Goal: Navigation & Orientation: Find specific page/section

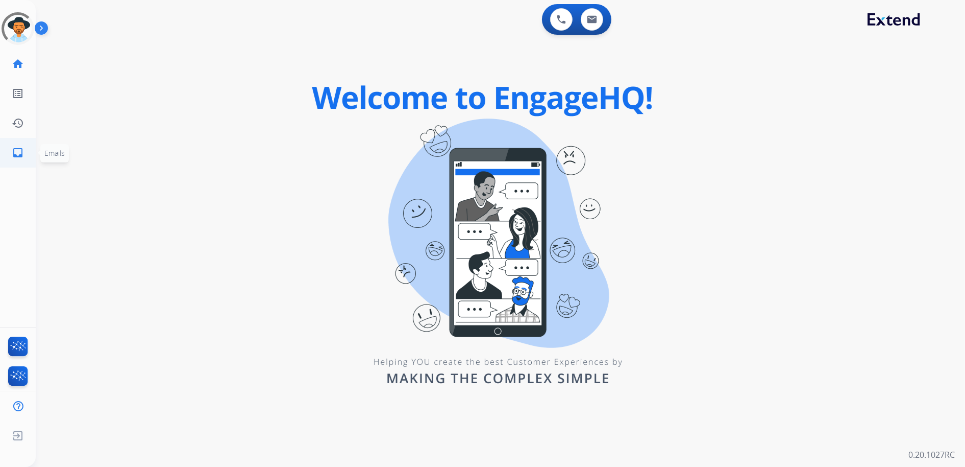
click at [18, 153] on mat-icon "inbox" at bounding box center [18, 152] width 12 height 12
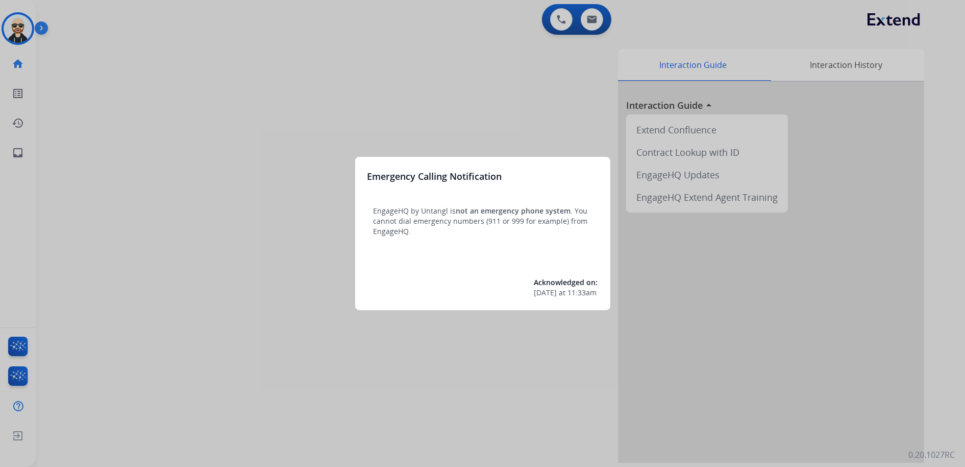
click at [347, 381] on div at bounding box center [482, 233] width 965 height 467
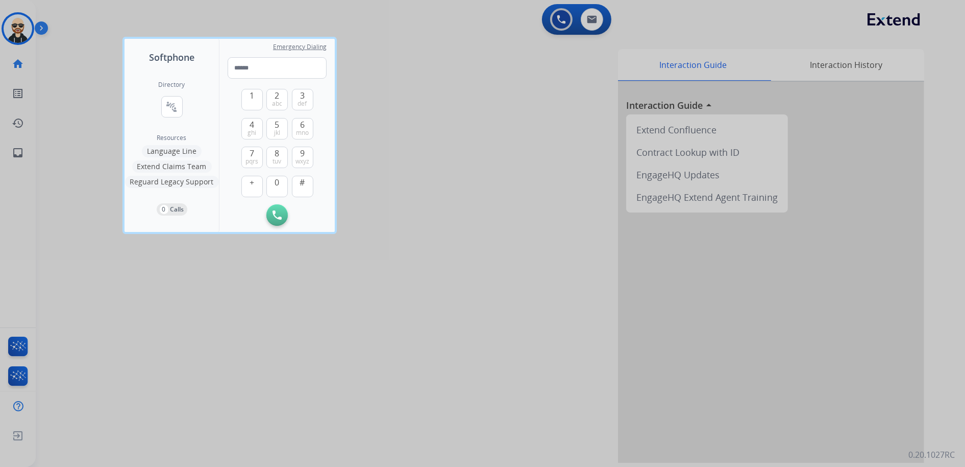
click at [353, 369] on div at bounding box center [482, 233] width 965 height 467
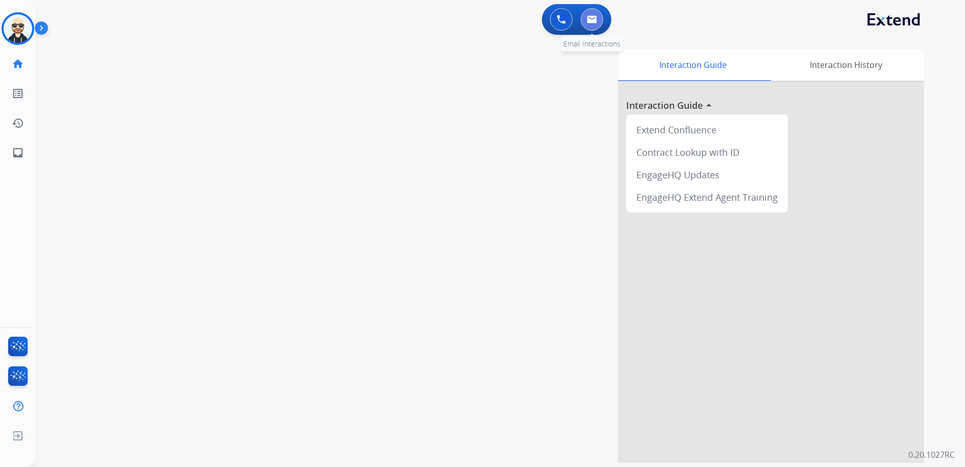
click at [598, 20] on button at bounding box center [592, 19] width 22 height 22
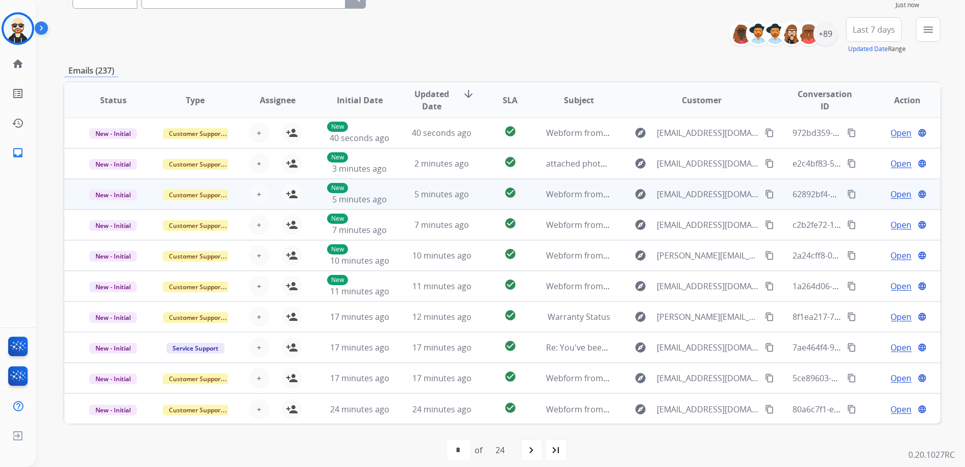
scroll to position [114, 0]
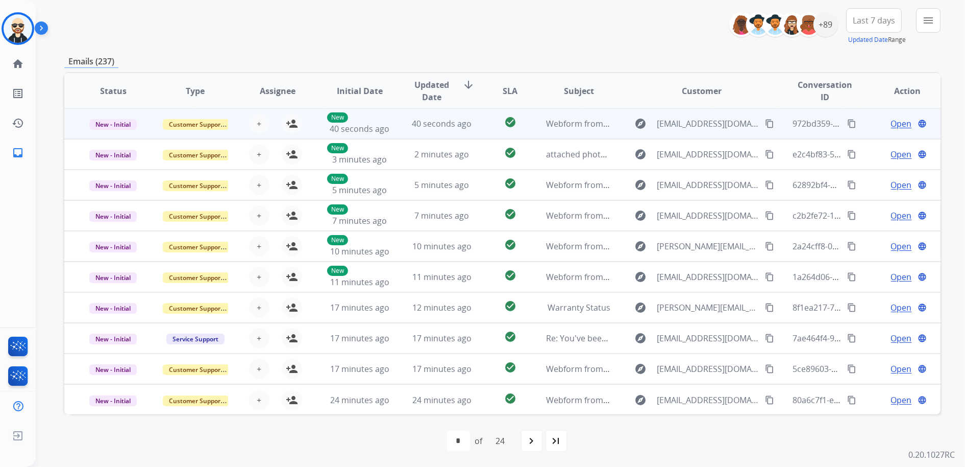
click at [612, 129] on td "explore [EMAIL_ADDRESS][DOMAIN_NAME] content_copy" at bounding box center [694, 123] width 164 height 31
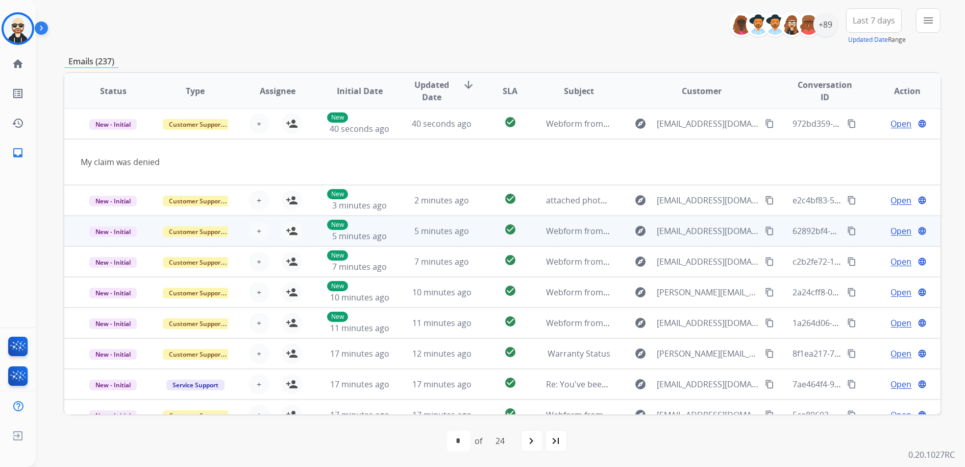
scroll to position [0, 0]
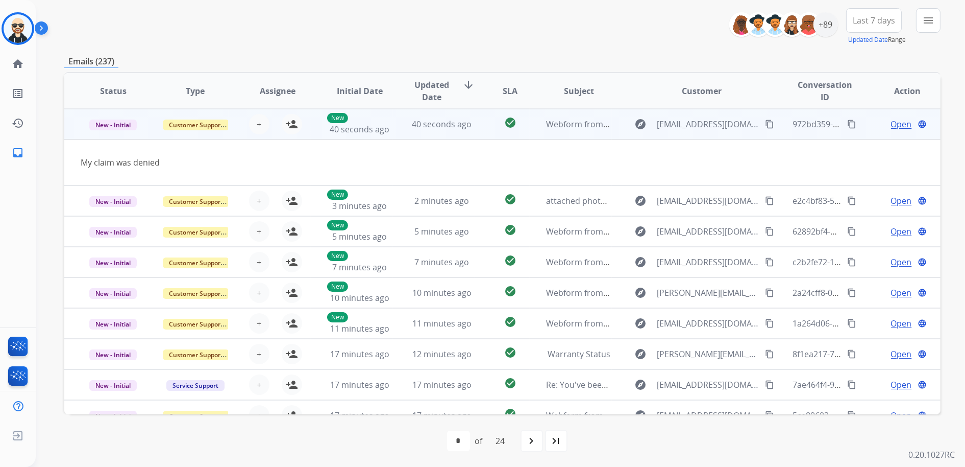
click at [894, 123] on span "Open" at bounding box center [901, 124] width 21 height 12
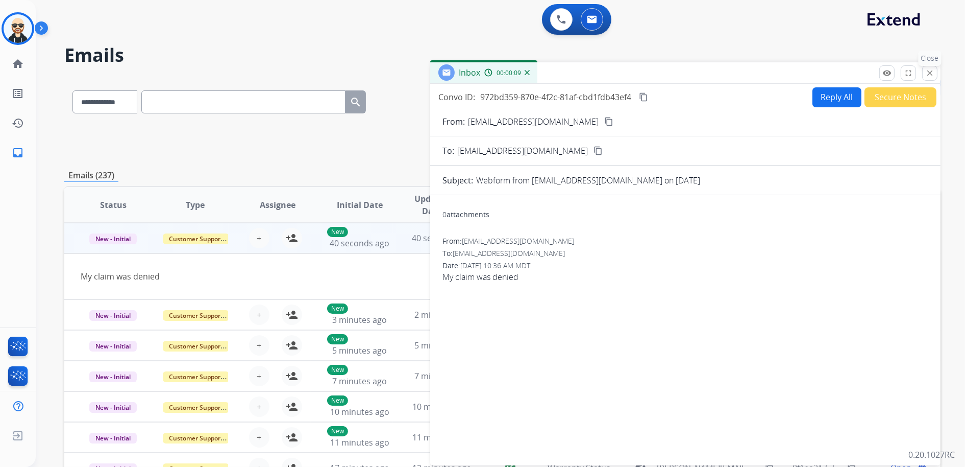
click at [928, 70] on mat-icon "close" at bounding box center [929, 72] width 9 height 9
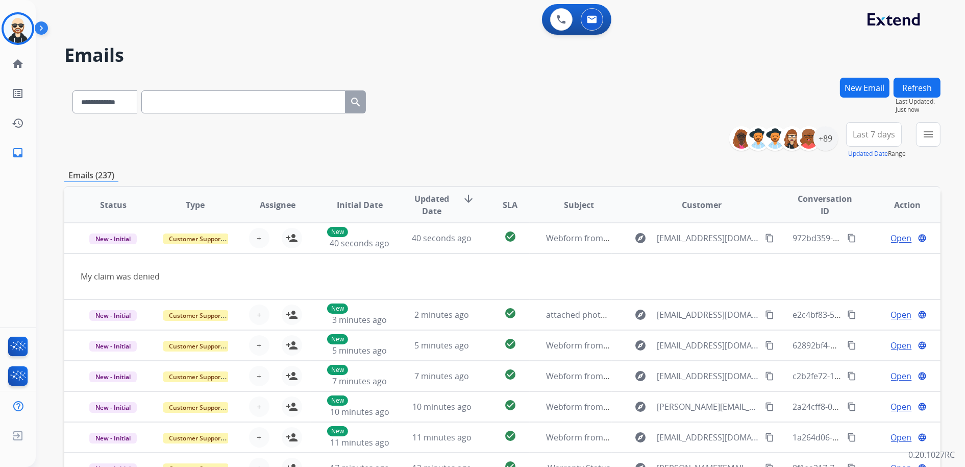
click at [154, 102] on input "text" at bounding box center [243, 101] width 204 height 23
click at [928, 134] on mat-icon "menu" at bounding box center [928, 134] width 12 height 12
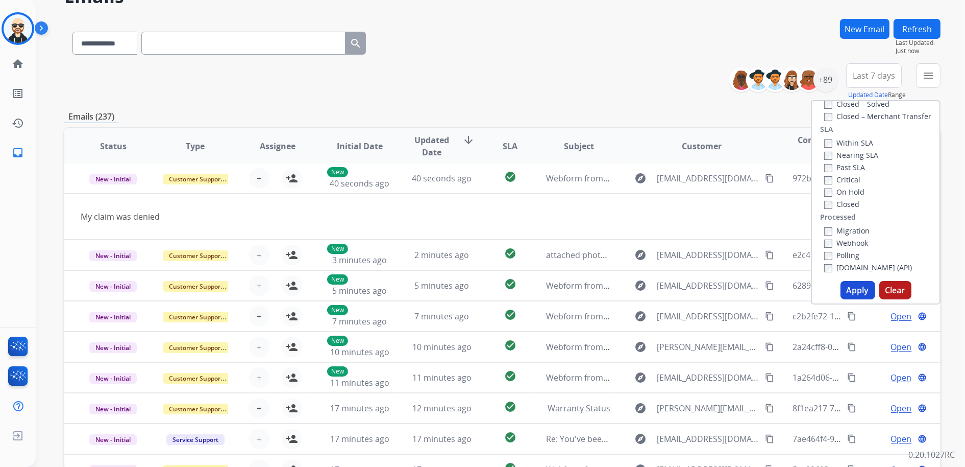
scroll to position [61, 0]
